Goal: Task Accomplishment & Management: Complete application form

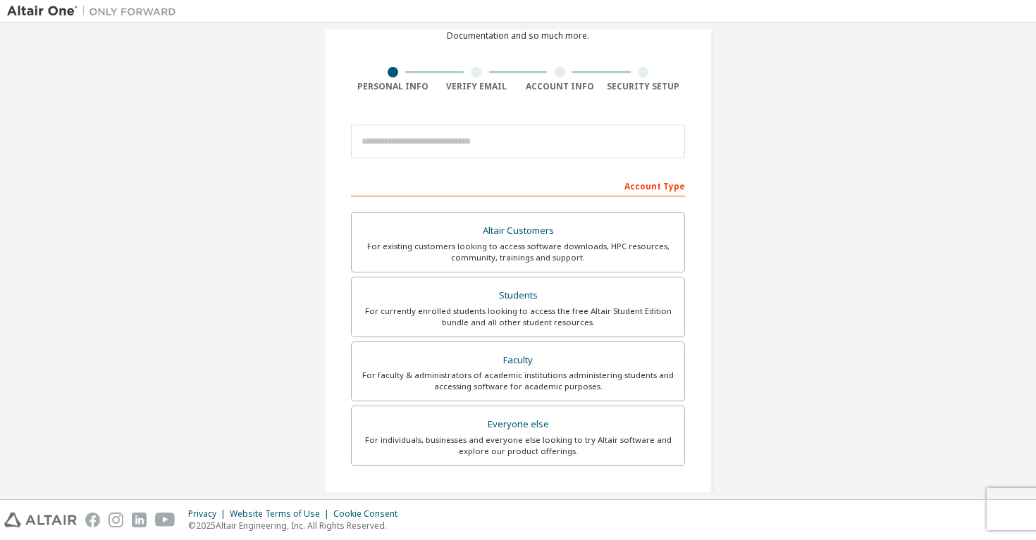
scroll to position [82, 0]
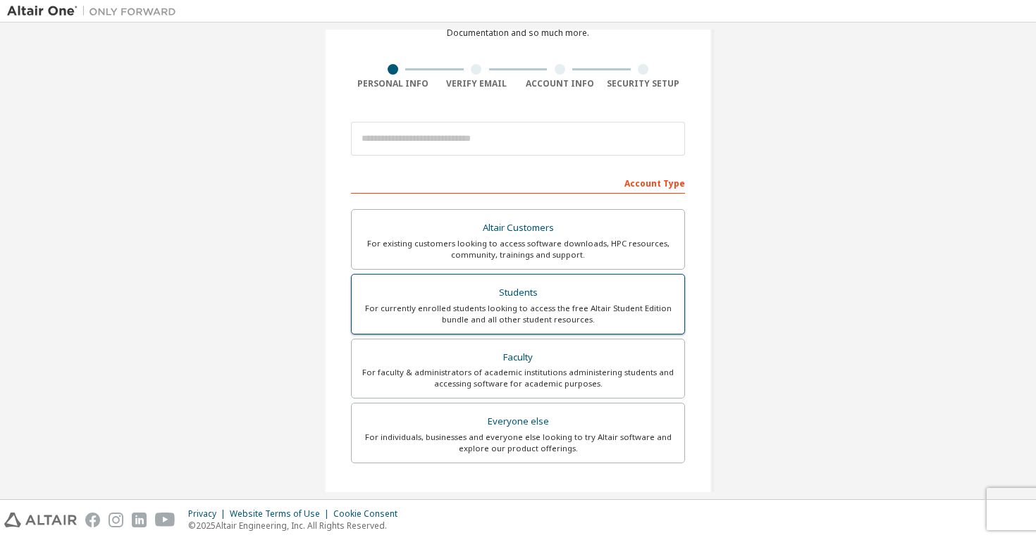
click at [488, 303] on div "For currently enrolled students looking to access the free Altair Student Editi…" at bounding box center [518, 314] width 316 height 23
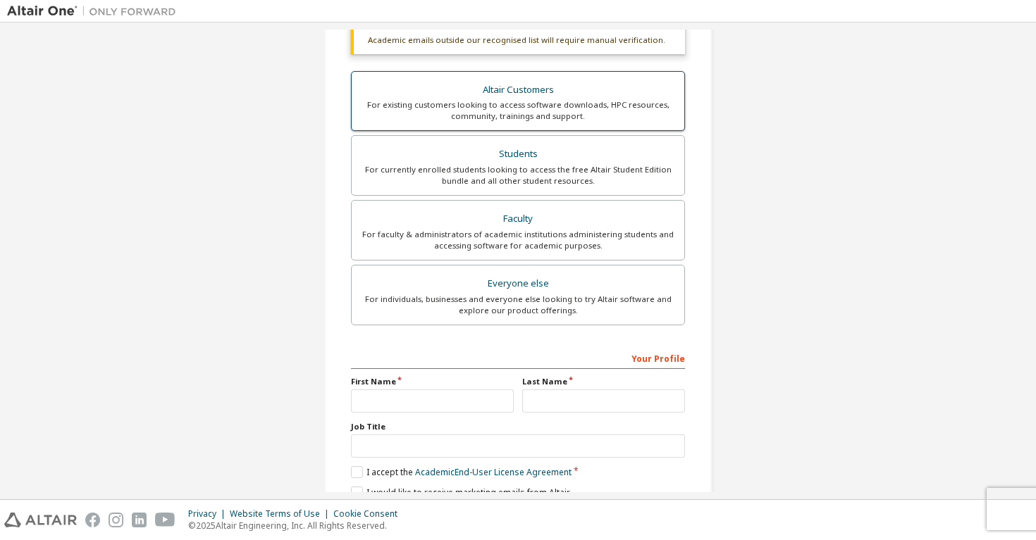
scroll to position [320, 0]
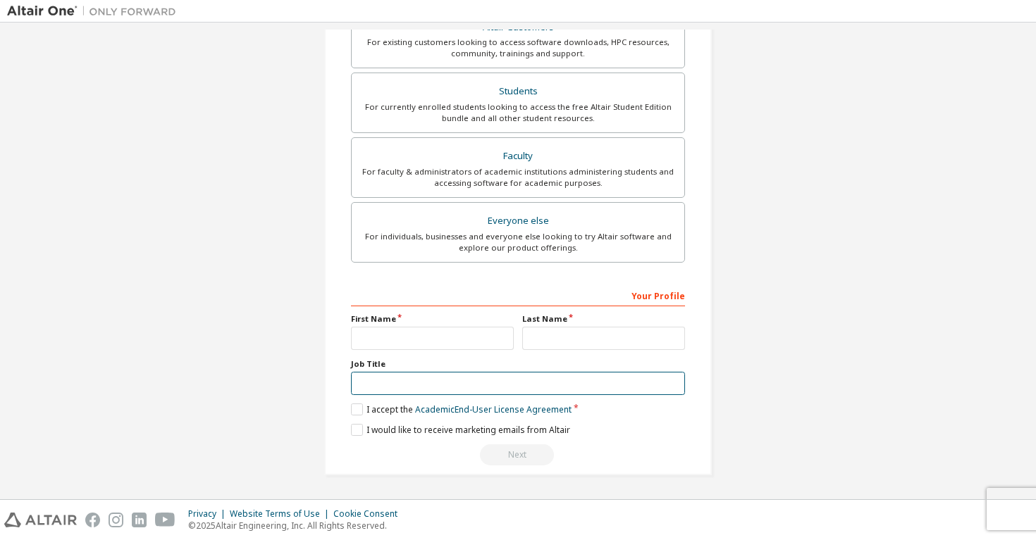
click at [470, 385] on input "text" at bounding box center [518, 383] width 334 height 23
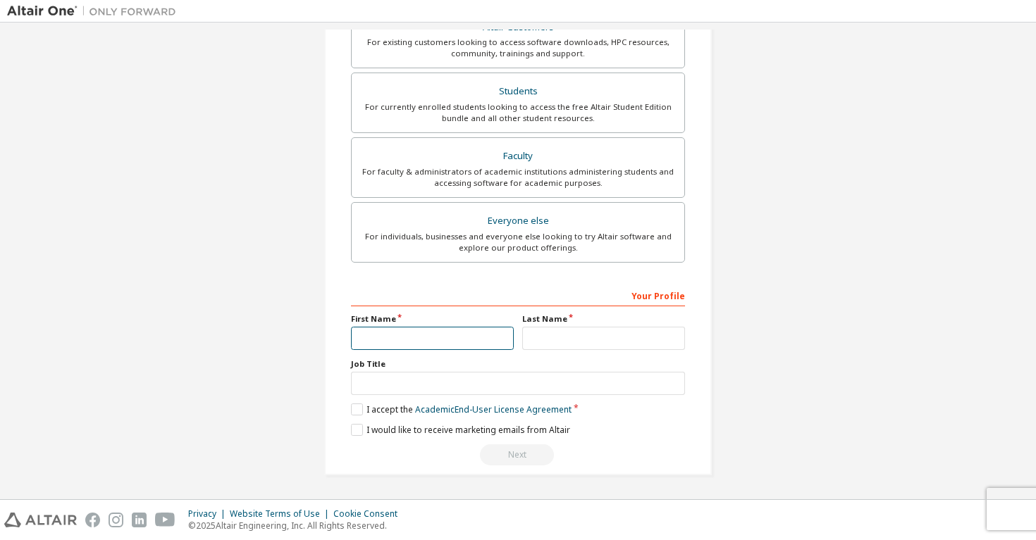
click at [459, 338] on input "text" at bounding box center [432, 338] width 163 height 23
type input "*"
type input "*********"
click at [554, 342] on input "text" at bounding box center [603, 338] width 163 height 23
type input "**********"
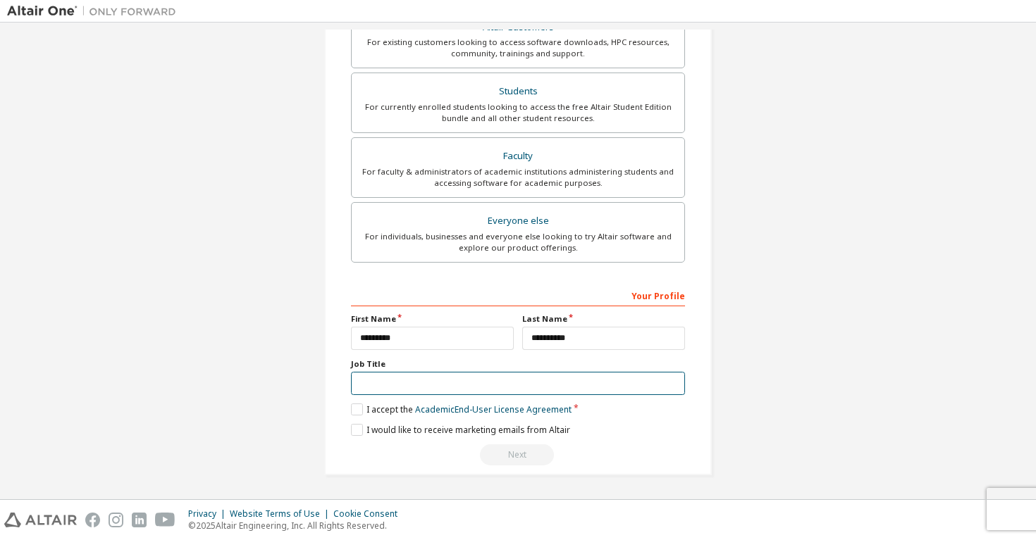
click at [503, 387] on input "text" at bounding box center [518, 383] width 334 height 23
type input "*******"
click at [353, 407] on label "I accept the Academic End-User License Agreement" at bounding box center [461, 410] width 221 height 12
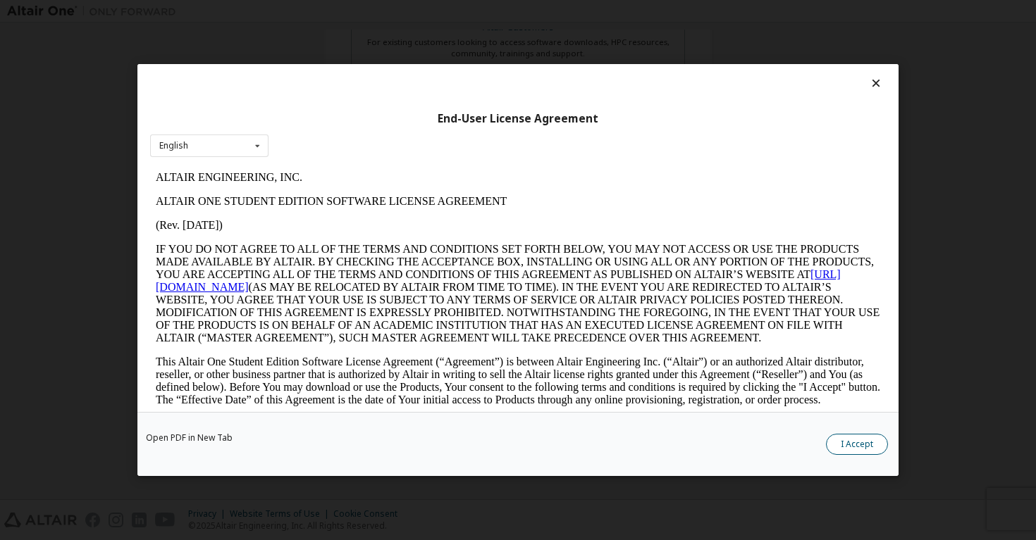
scroll to position [0, 0]
click at [856, 447] on button "I Accept" at bounding box center [857, 444] width 62 height 21
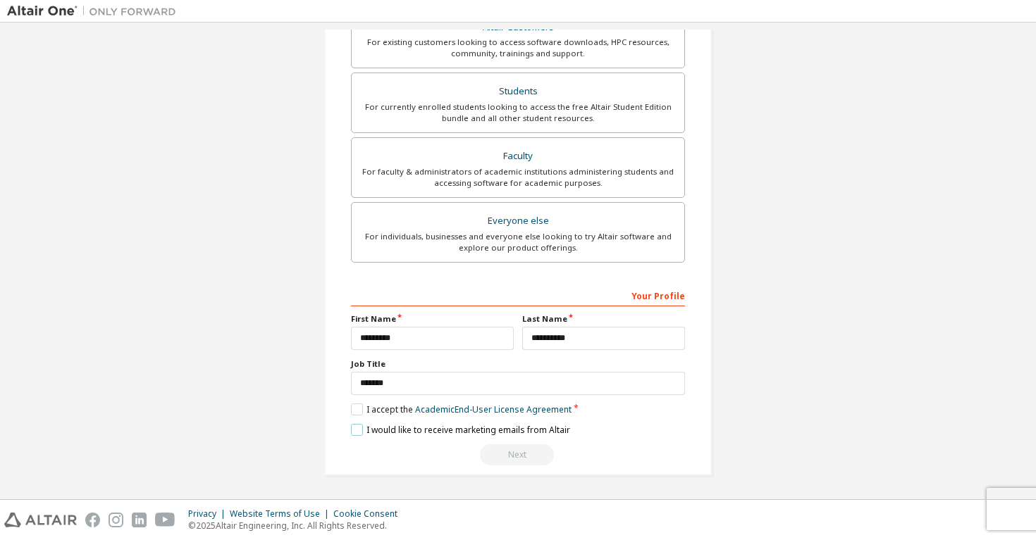
click at [358, 428] on label "I would like to receive marketing emails from Altair" at bounding box center [460, 430] width 219 height 12
click at [518, 454] on div "Next" at bounding box center [518, 455] width 334 height 21
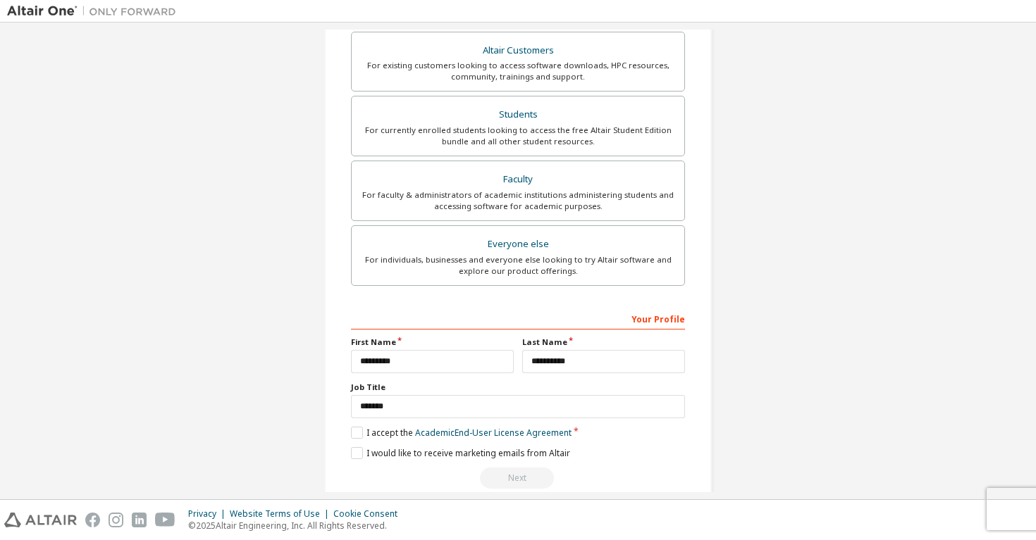
scroll to position [320, 0]
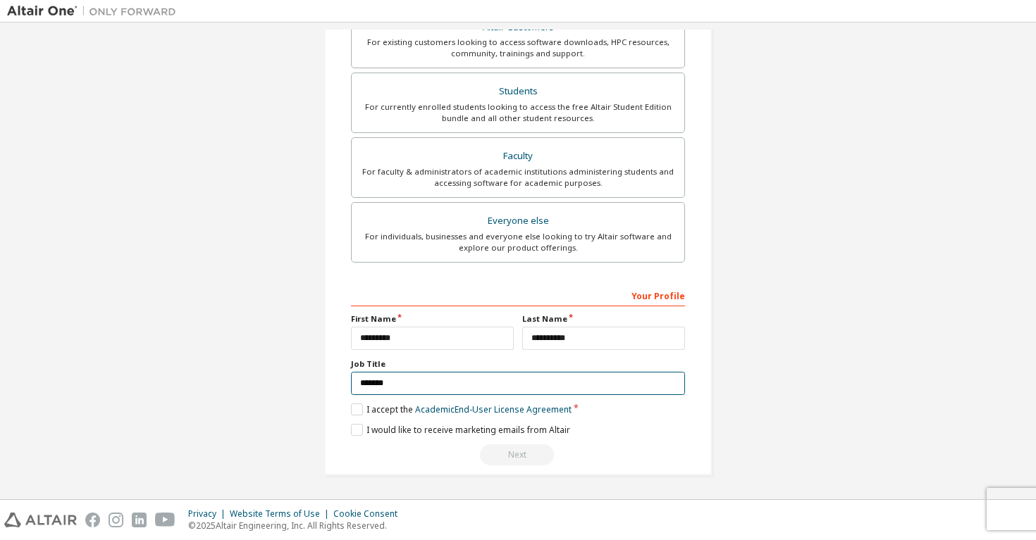
click at [454, 387] on input "*******" at bounding box center [518, 383] width 334 height 23
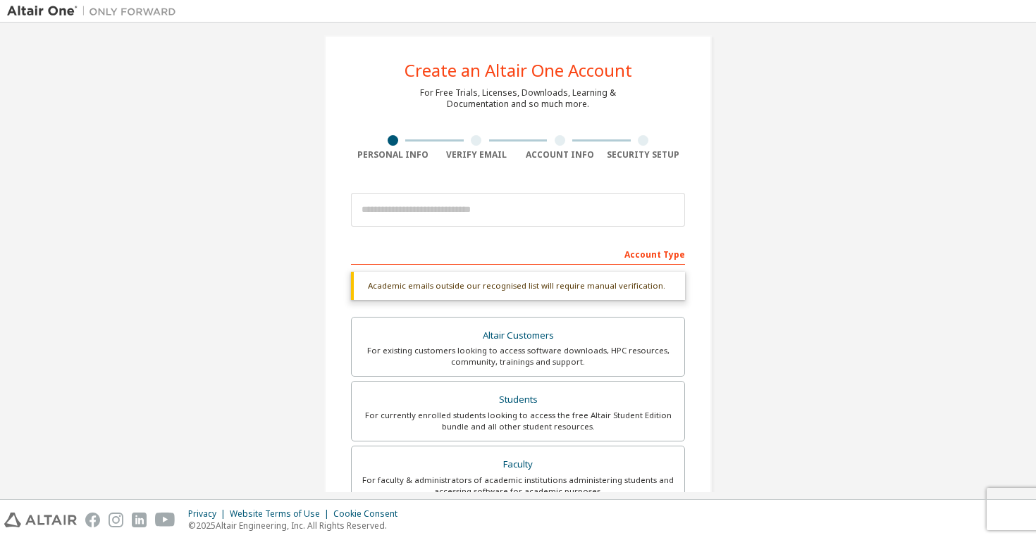
scroll to position [0, 0]
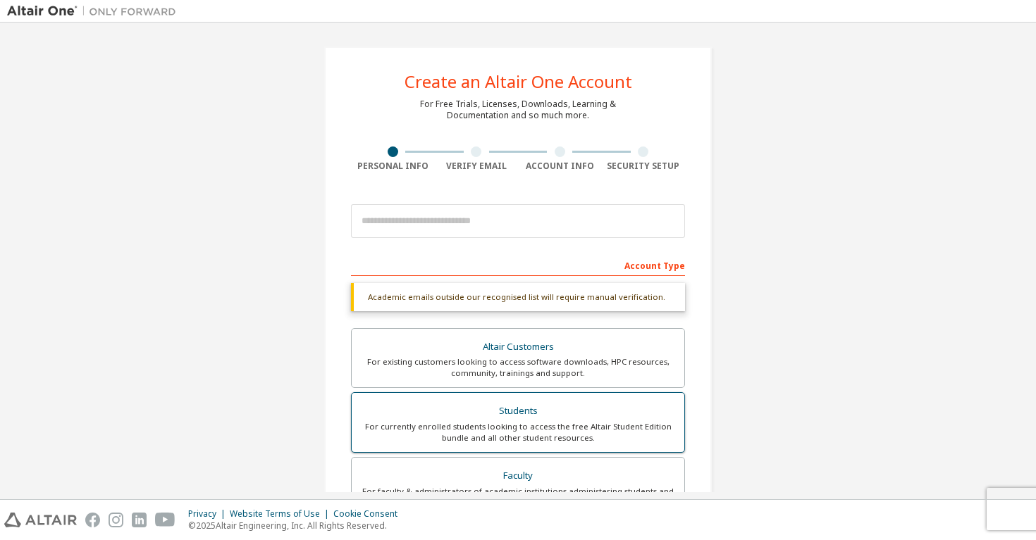
click at [450, 434] on div "For currently enrolled students looking to access the free Altair Student Editi…" at bounding box center [518, 432] width 316 height 23
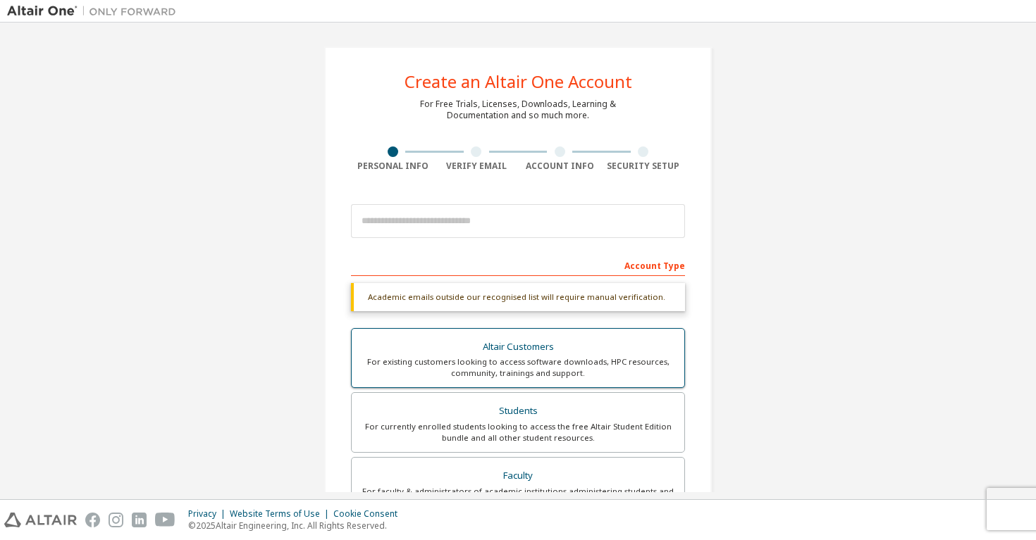
click at [454, 359] on div "For existing customers looking to access software downloads, HPC resources, com…" at bounding box center [518, 368] width 316 height 23
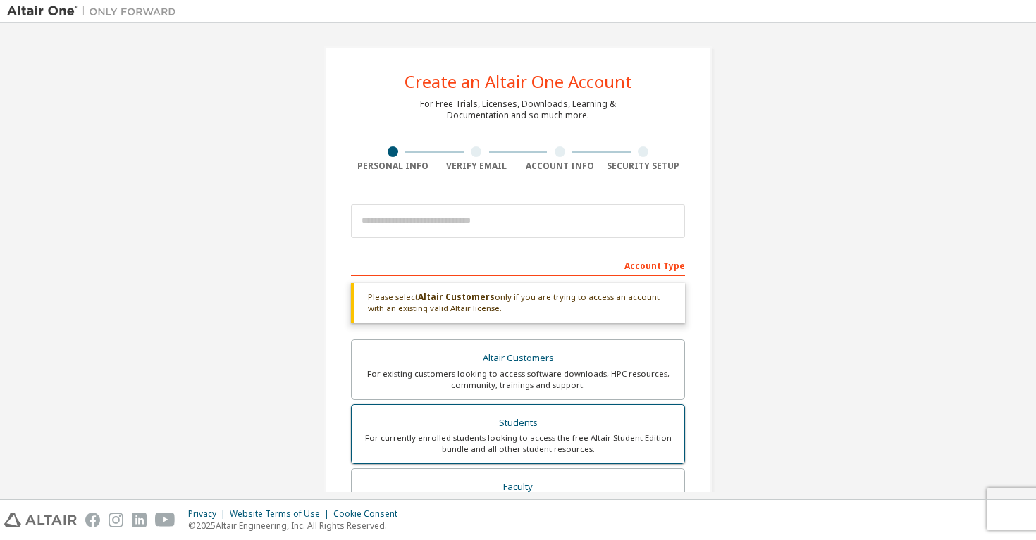
click at [466, 418] on div "Students" at bounding box center [518, 424] width 316 height 20
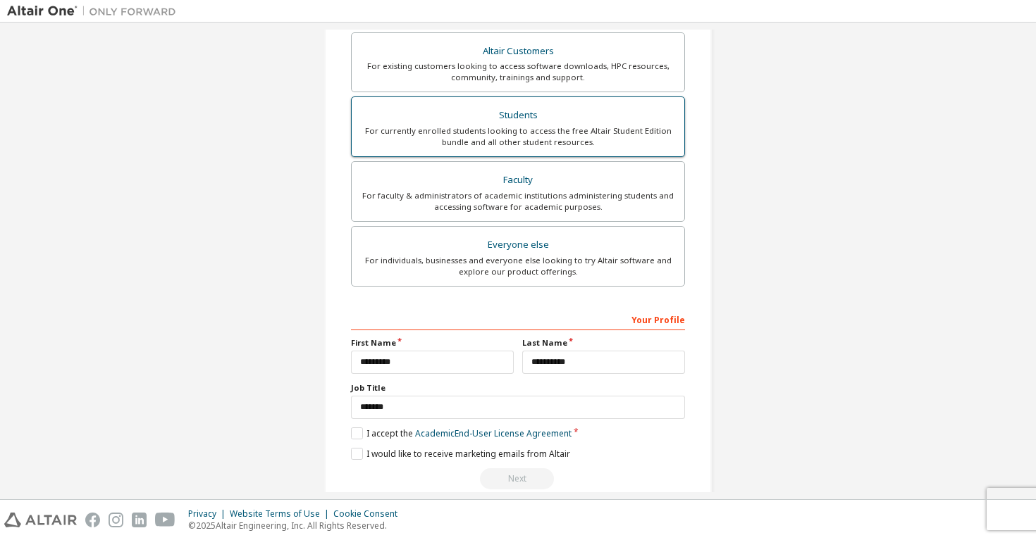
scroll to position [299, 0]
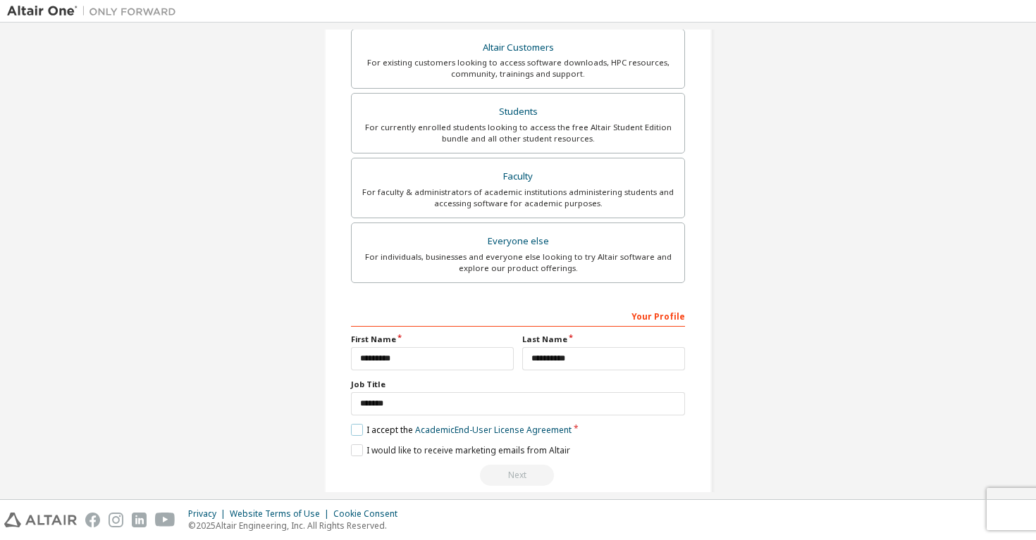
click at [351, 426] on label "I accept the Academic End-User License Agreement" at bounding box center [461, 430] width 221 height 12
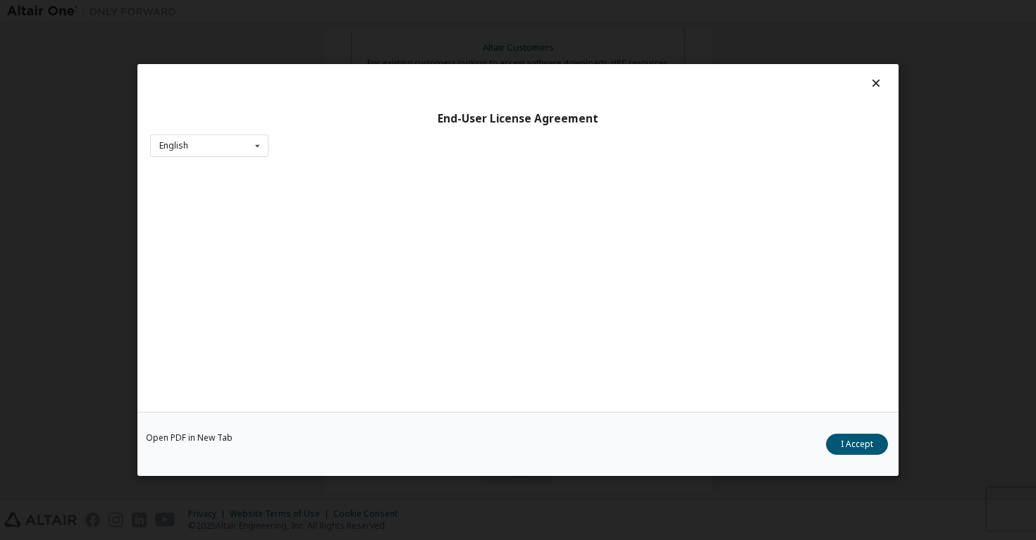
scroll to position [13, 0]
click at [842, 434] on button "I Accept" at bounding box center [857, 444] width 62 height 21
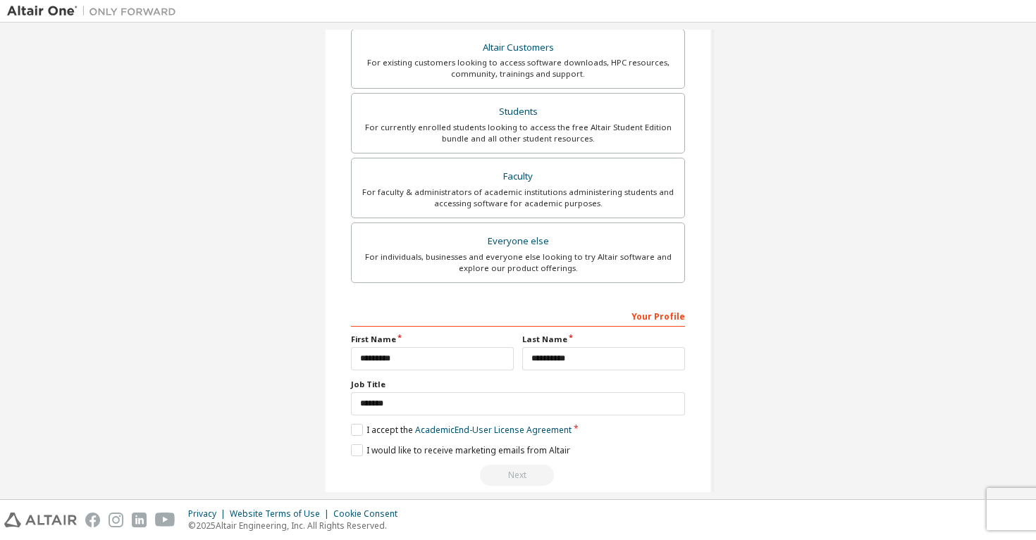
scroll to position [320, 0]
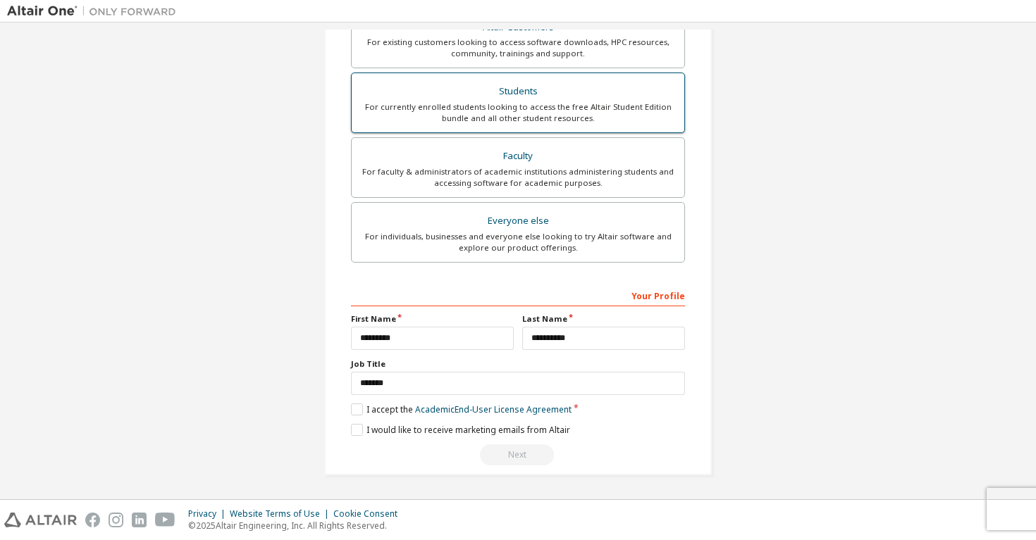
click at [621, 121] on div "For currently enrolled students looking to access the free Altair Student Editi…" at bounding box center [518, 112] width 316 height 23
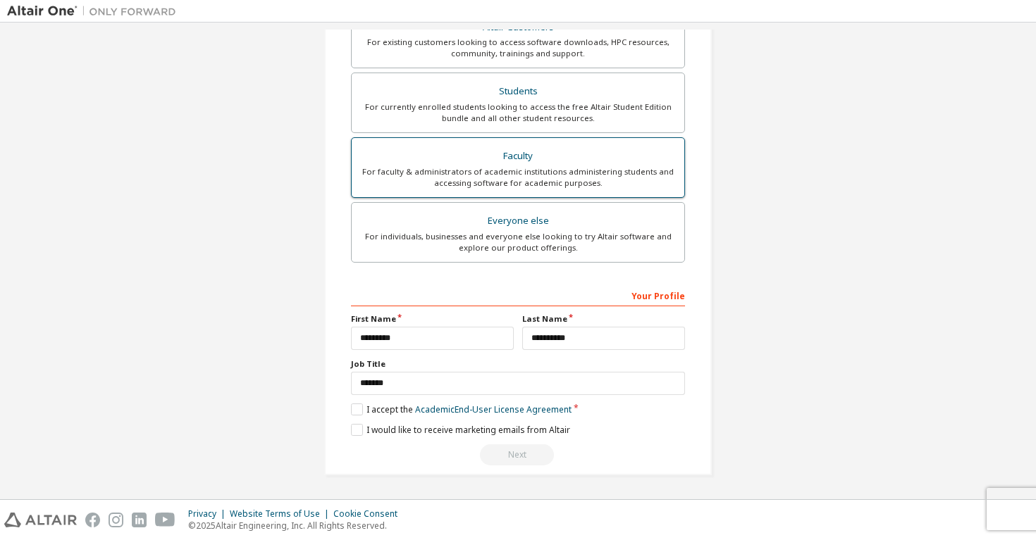
click at [619, 166] on div "For faculty & administrators of academic institutions administering students an…" at bounding box center [518, 177] width 316 height 23
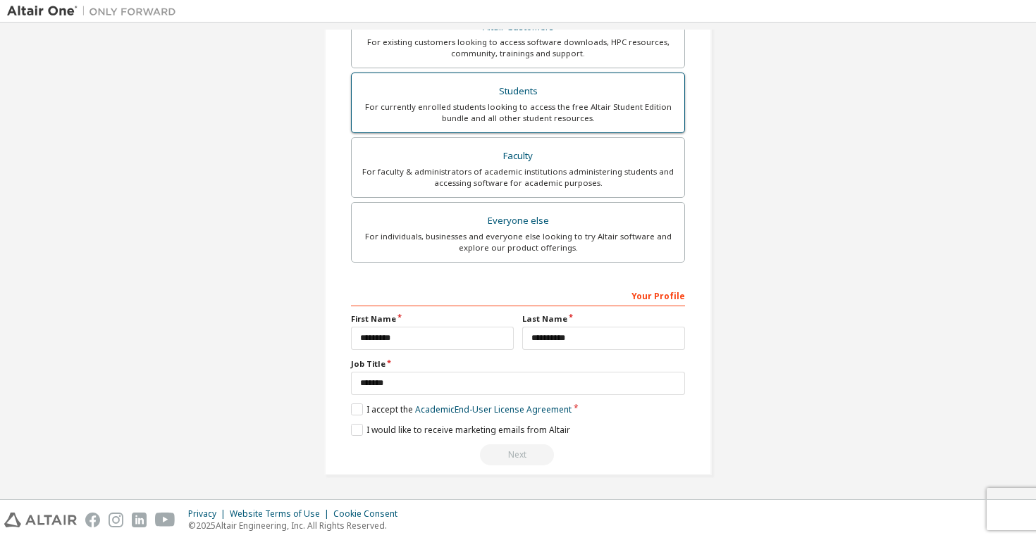
click at [622, 128] on label "Students For currently enrolled students looking to access the free Altair Stud…" at bounding box center [518, 103] width 334 height 61
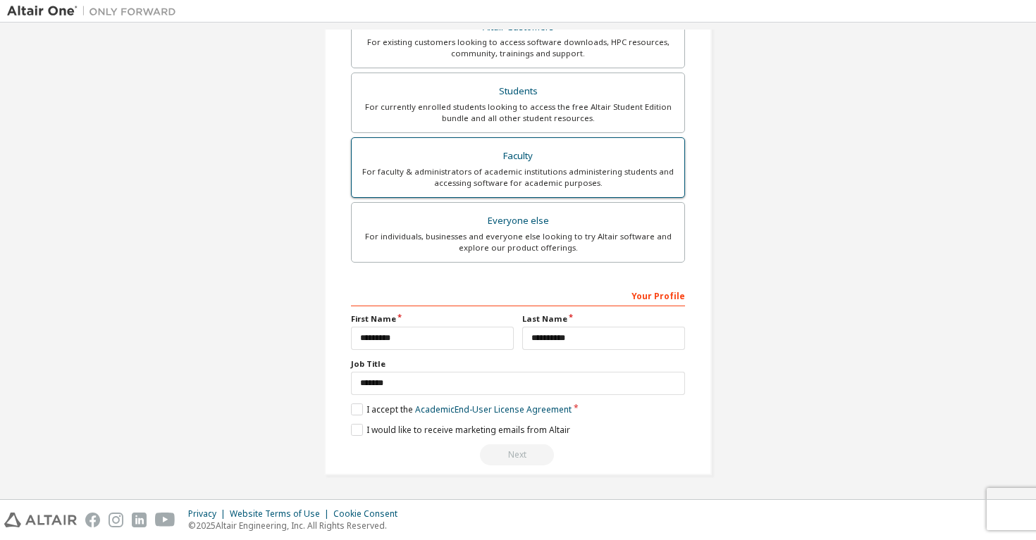
click at [622, 156] on div "Faculty" at bounding box center [518, 157] width 316 height 20
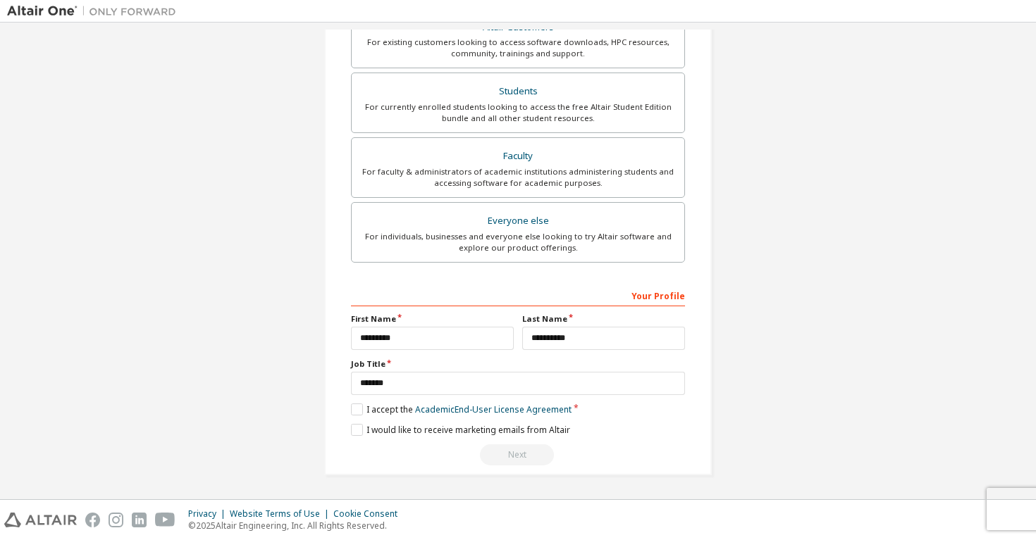
click at [622, 135] on div "Altair Customers For existing customers looking to access software downloads, H…" at bounding box center [518, 137] width 334 height 259
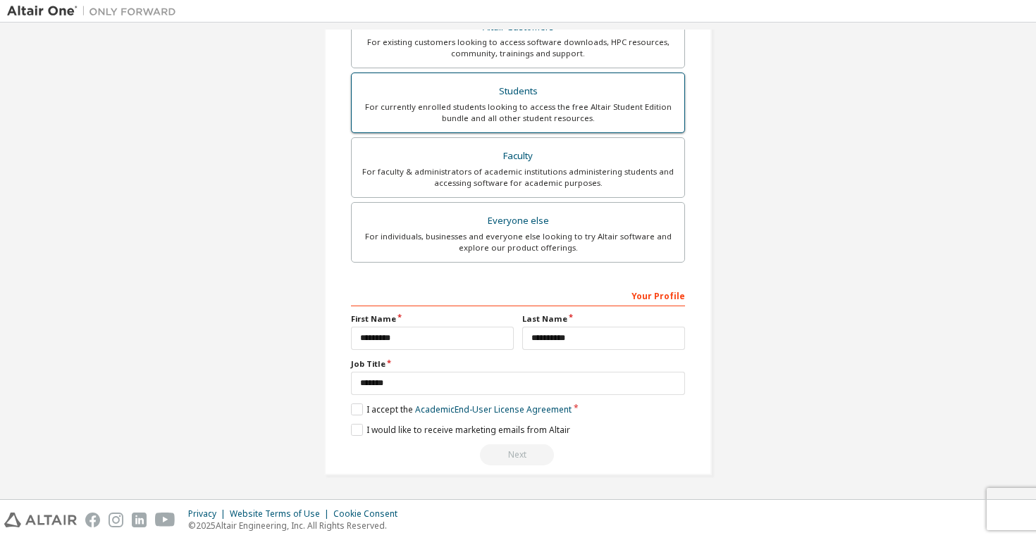
click at [618, 120] on div "For currently enrolled students looking to access the free Altair Student Editi…" at bounding box center [518, 112] width 316 height 23
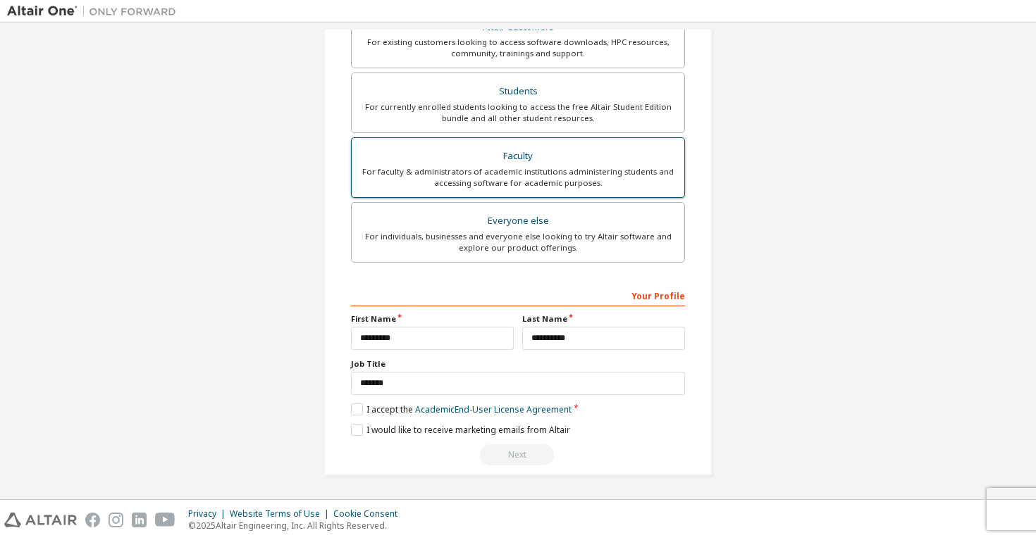
click at [616, 154] on div "Faculty" at bounding box center [518, 157] width 316 height 20
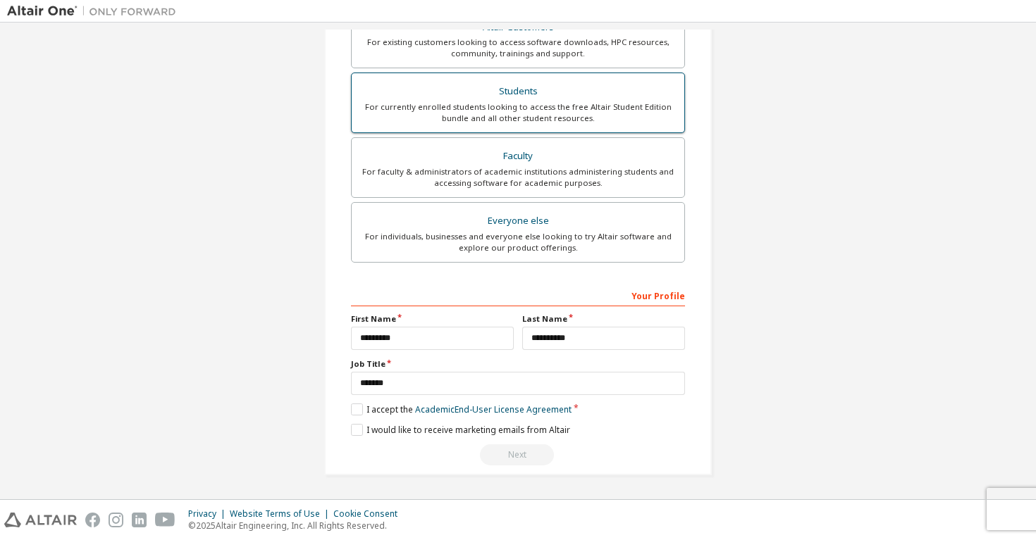
click at [616, 129] on label "Students For currently enrolled students looking to access the free Altair Stud…" at bounding box center [518, 103] width 334 height 61
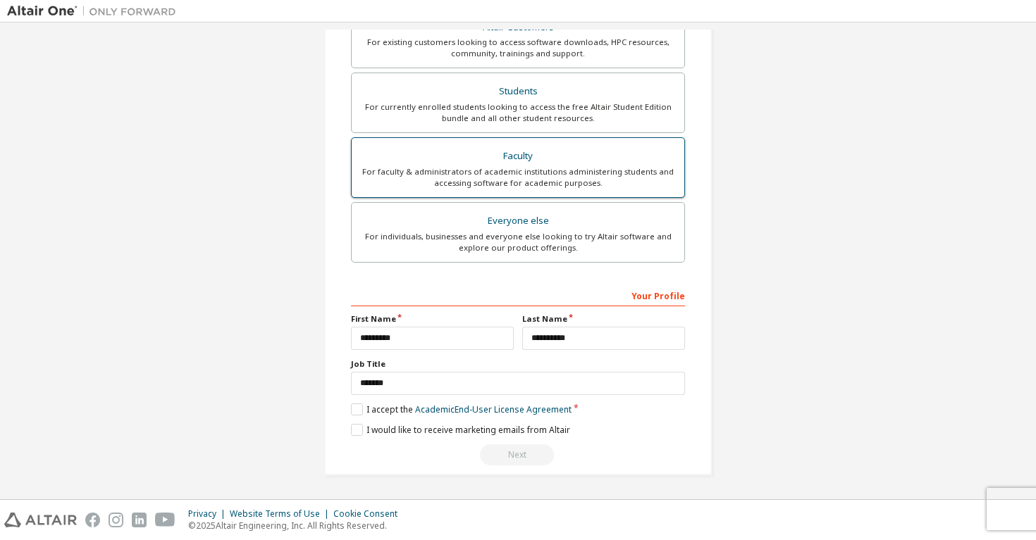
click at [615, 171] on div "For faculty & administrators of academic institutions administering students an…" at bounding box center [518, 177] width 316 height 23
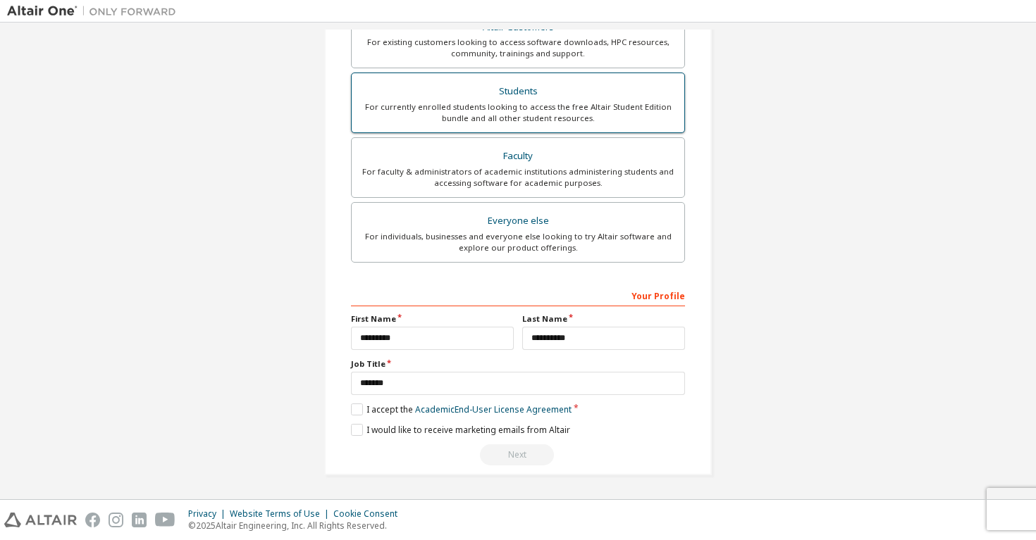
click at [615, 132] on label "Students For currently enrolled students looking to access the free Altair Stud…" at bounding box center [518, 103] width 334 height 61
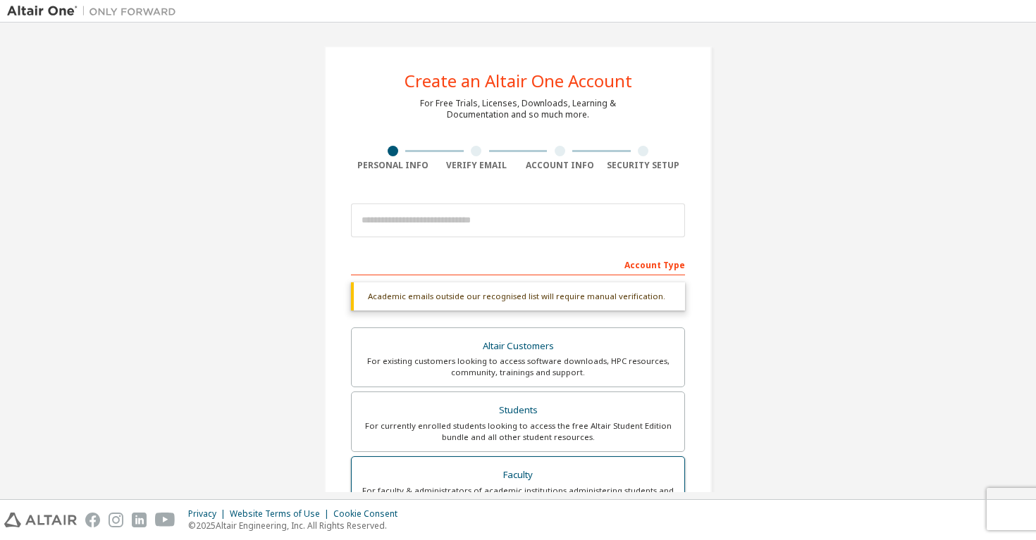
scroll to position [0, 0]
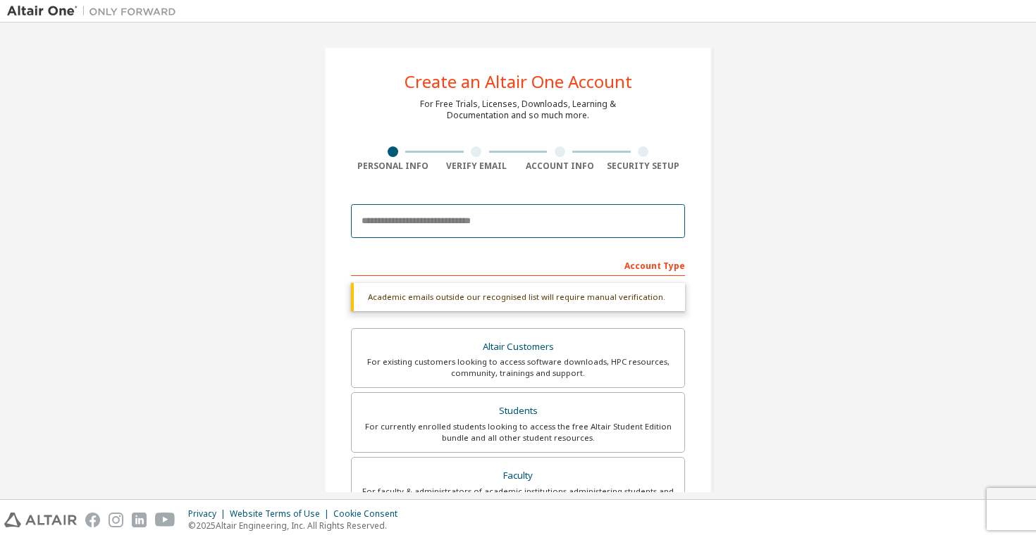
click at [596, 225] on input "email" at bounding box center [518, 221] width 334 height 34
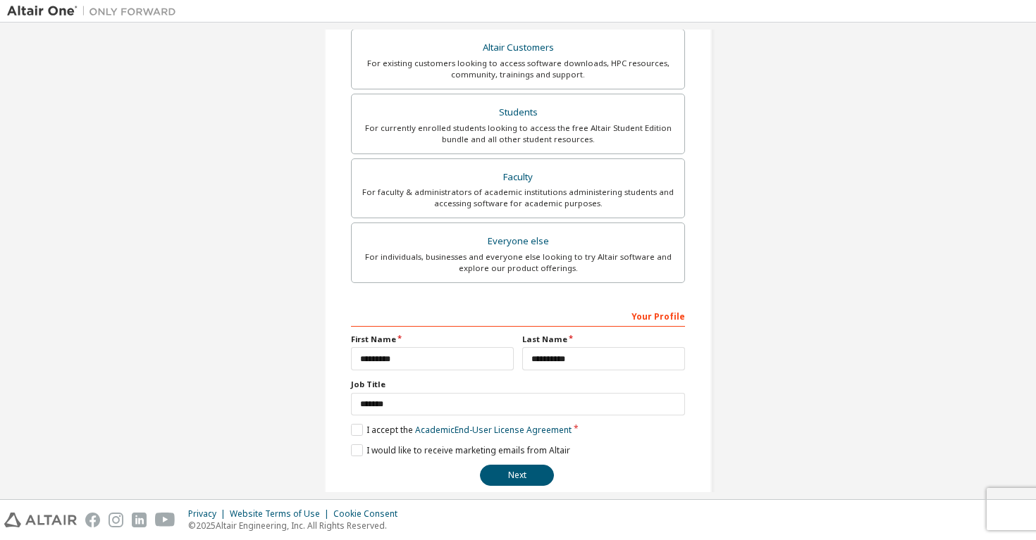
scroll to position [283, 0]
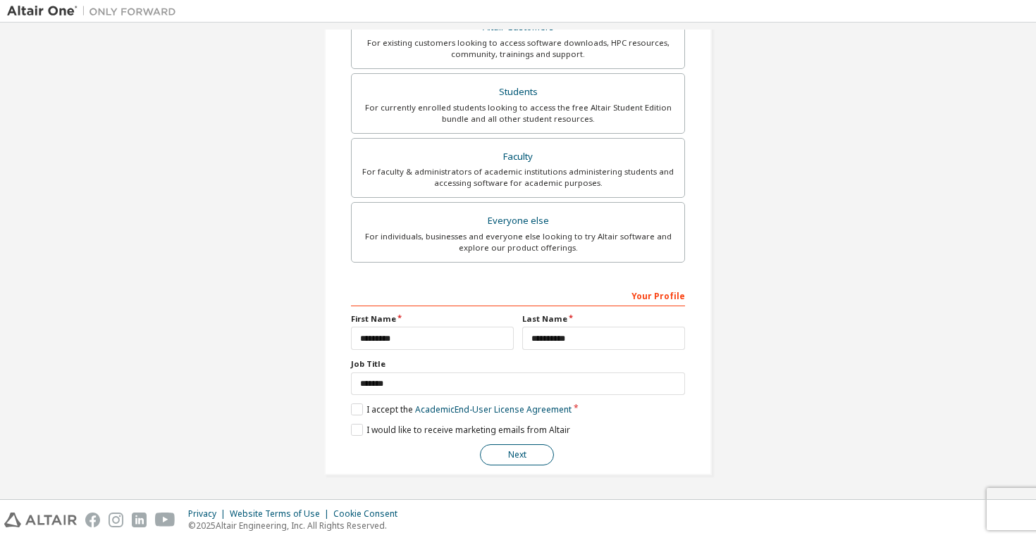
type input "**********"
click at [507, 450] on button "Next" at bounding box center [517, 455] width 74 height 21
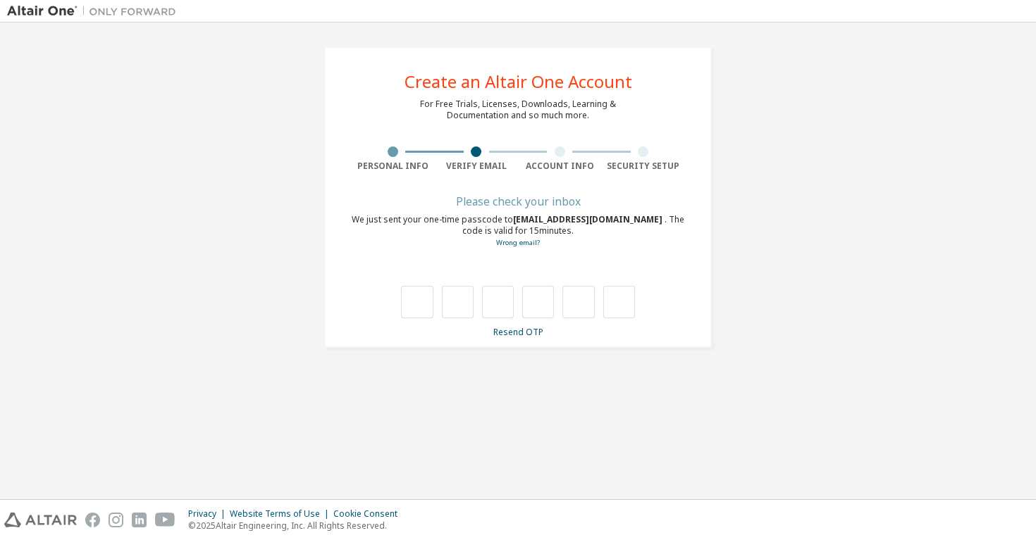
scroll to position [0, 0]
type input "*"
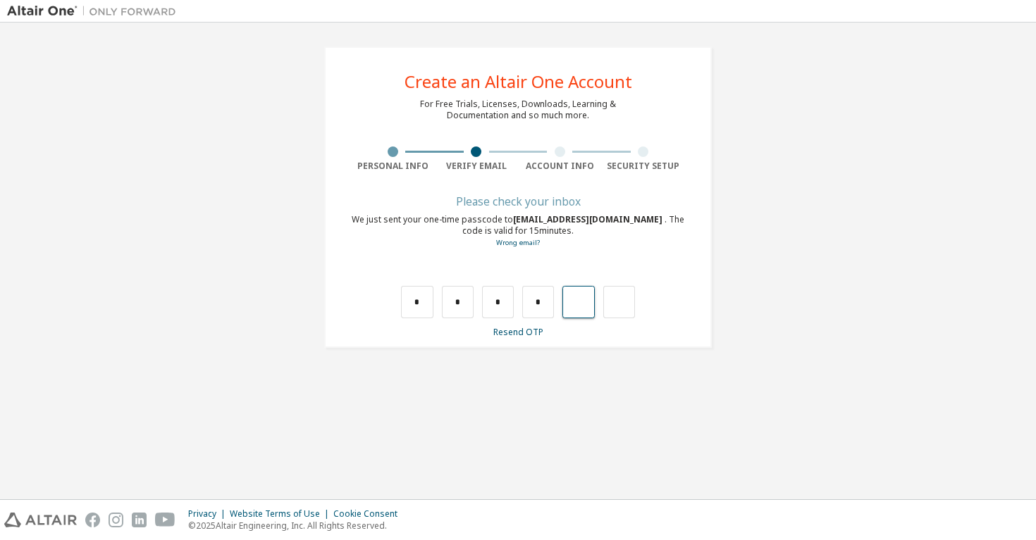
type input "*"
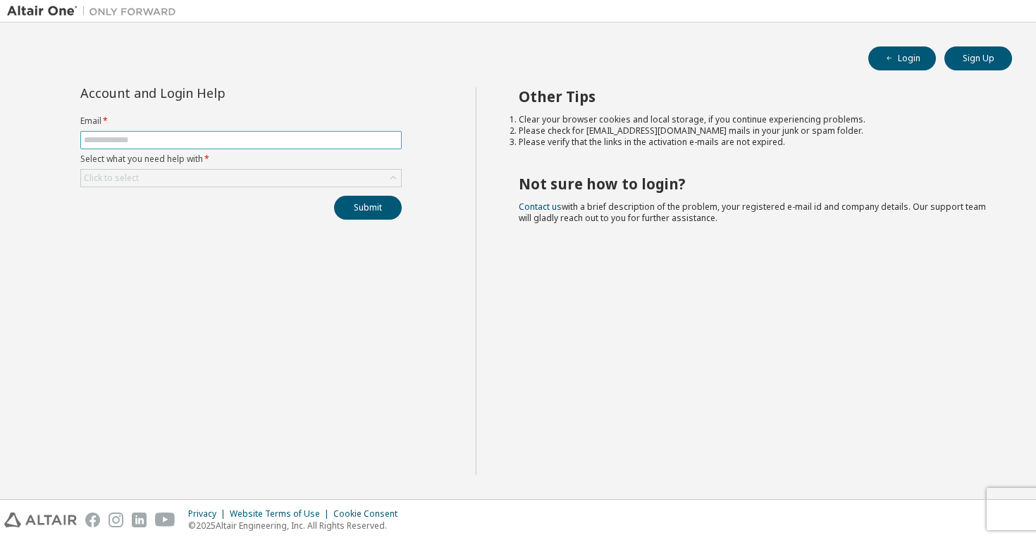
click at [359, 146] on span at bounding box center [240, 140] width 321 height 18
click at [359, 180] on div "Click to select" at bounding box center [241, 178] width 320 height 17
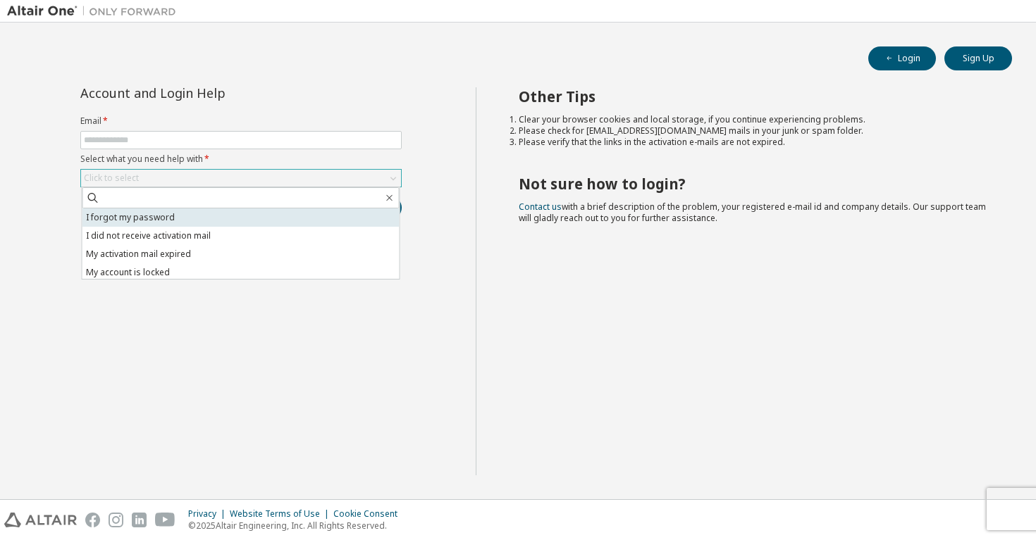
click at [359, 222] on li "I forgot my password" at bounding box center [240, 218] width 317 height 18
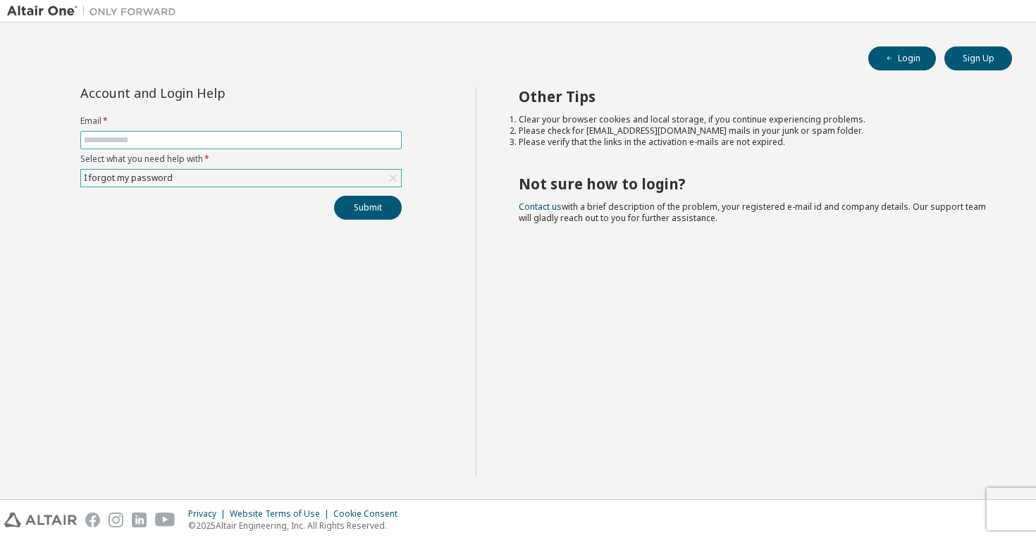
click at [376, 142] on input "text" at bounding box center [241, 140] width 314 height 11
click at [340, 150] on form "Email * Select what you need help with * I forgot my password" at bounding box center [240, 152] width 321 height 72
click at [342, 142] on input "text" at bounding box center [241, 140] width 314 height 11
click at [316, 148] on span at bounding box center [240, 140] width 321 height 18
click at [314, 185] on div "I forgot my password" at bounding box center [241, 178] width 320 height 17
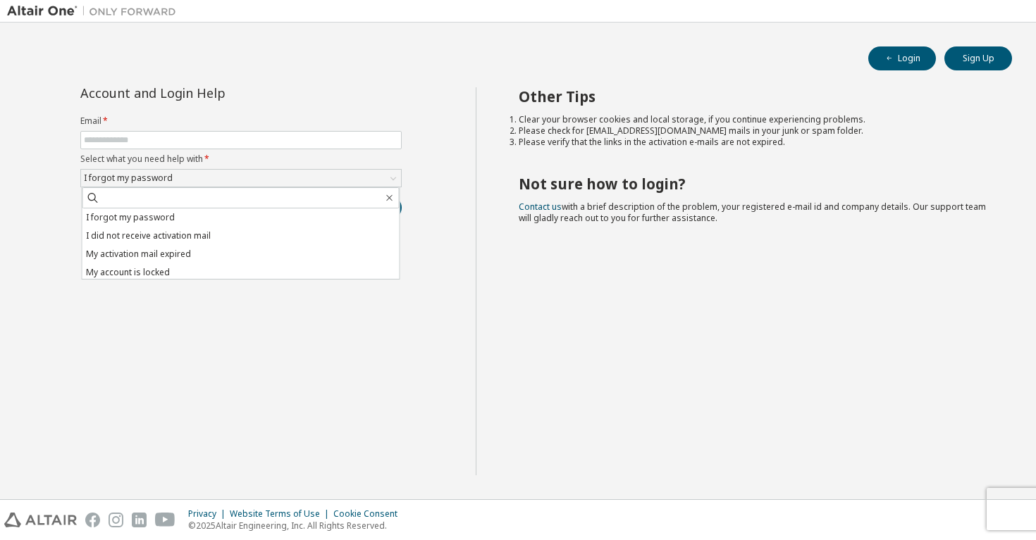
click at [321, 150] on form "Email * Select what you need help with * I forgot my password I forgot my passw…" at bounding box center [240, 152] width 321 height 72
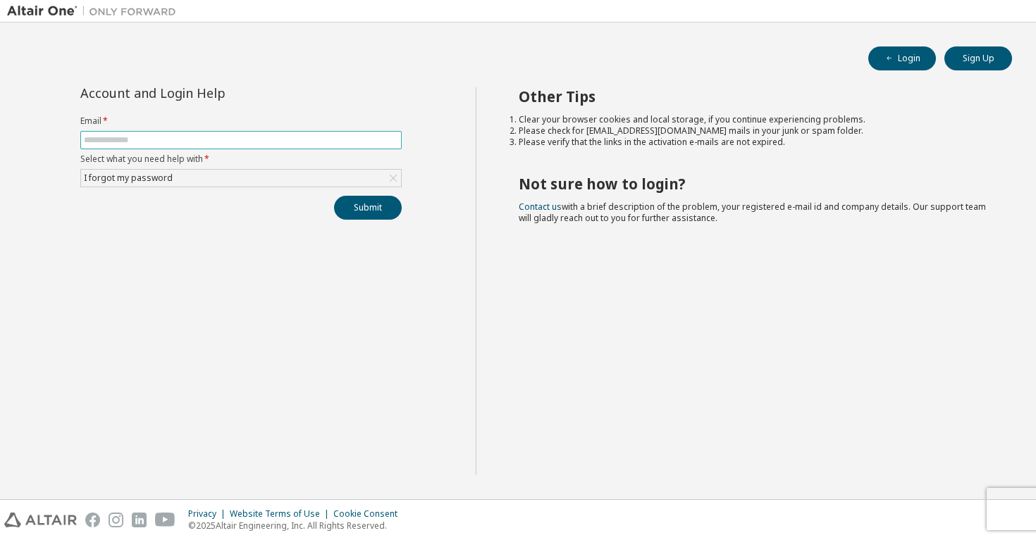
click at [320, 144] on input "text" at bounding box center [241, 140] width 314 height 11
type input "**********"
click at [367, 208] on button "Submit" at bounding box center [368, 208] width 68 height 24
